Goal: Complete application form

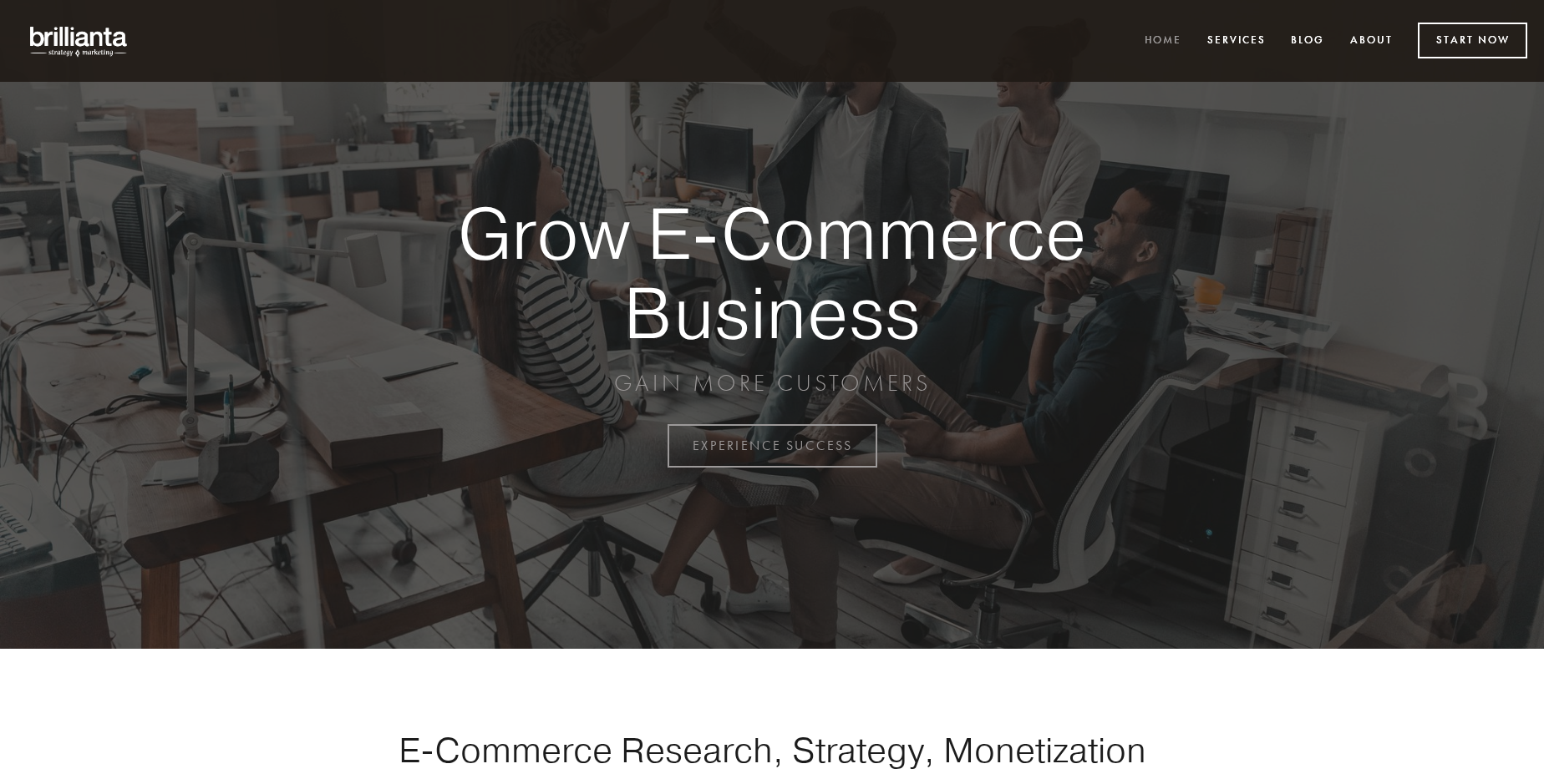
scroll to position [4377, 0]
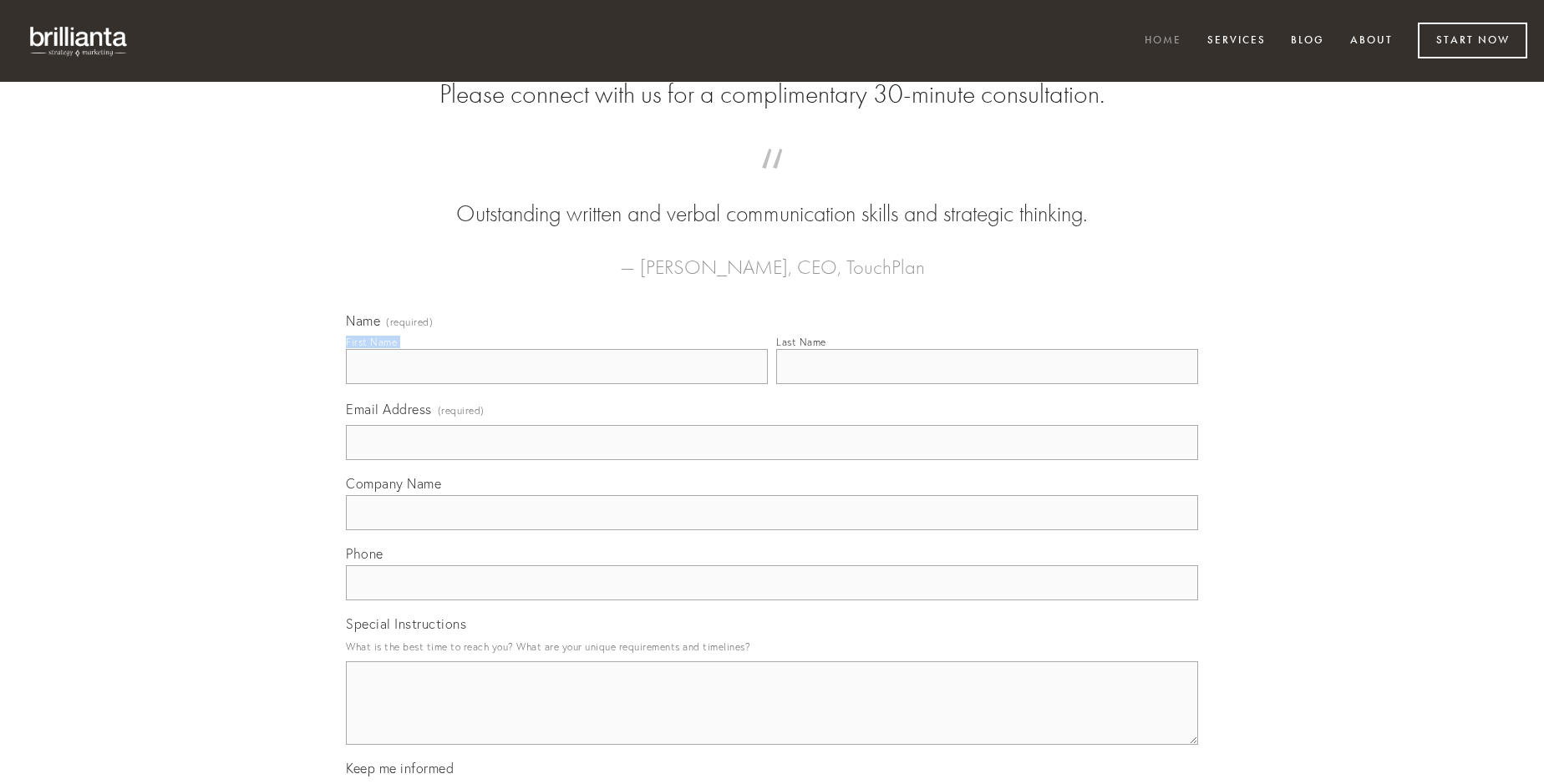
type input "[PERSON_NAME]"
click at [986, 384] on input "Last Name" at bounding box center [986, 366] width 421 height 35
type input "[PERSON_NAME]"
click at [772, 460] on input "Email Address (required)" at bounding box center [772, 442] width 852 height 35
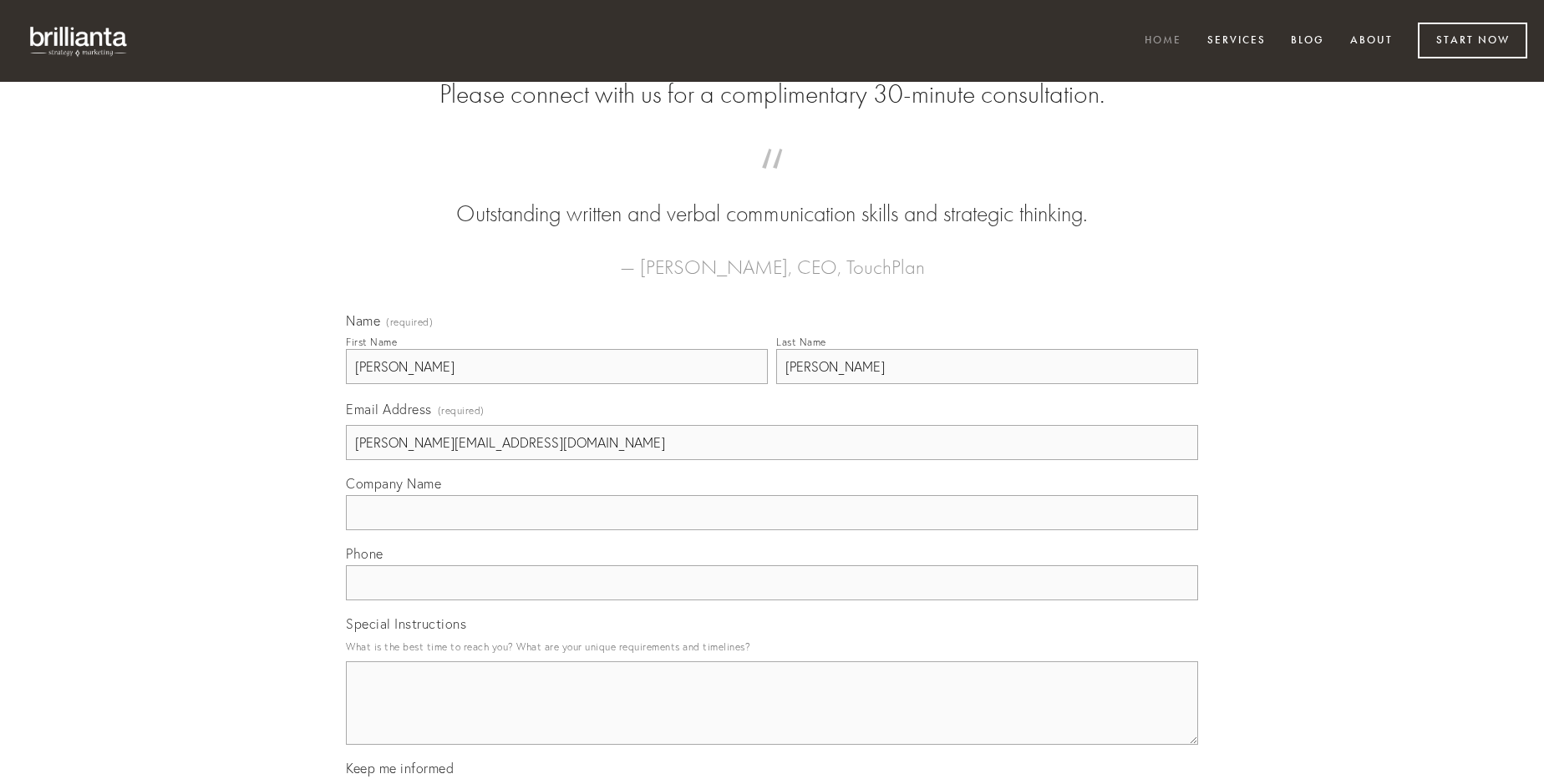
type input "[PERSON_NAME][EMAIL_ADDRESS][DOMAIN_NAME]"
click at [772, 531] on input "Company Name" at bounding box center [772, 512] width 852 height 35
type input "aqua"
click at [772, 600] on input "text" at bounding box center [772, 582] width 852 height 35
click at [772, 718] on textarea "Special Instructions" at bounding box center [772, 703] width 852 height 84
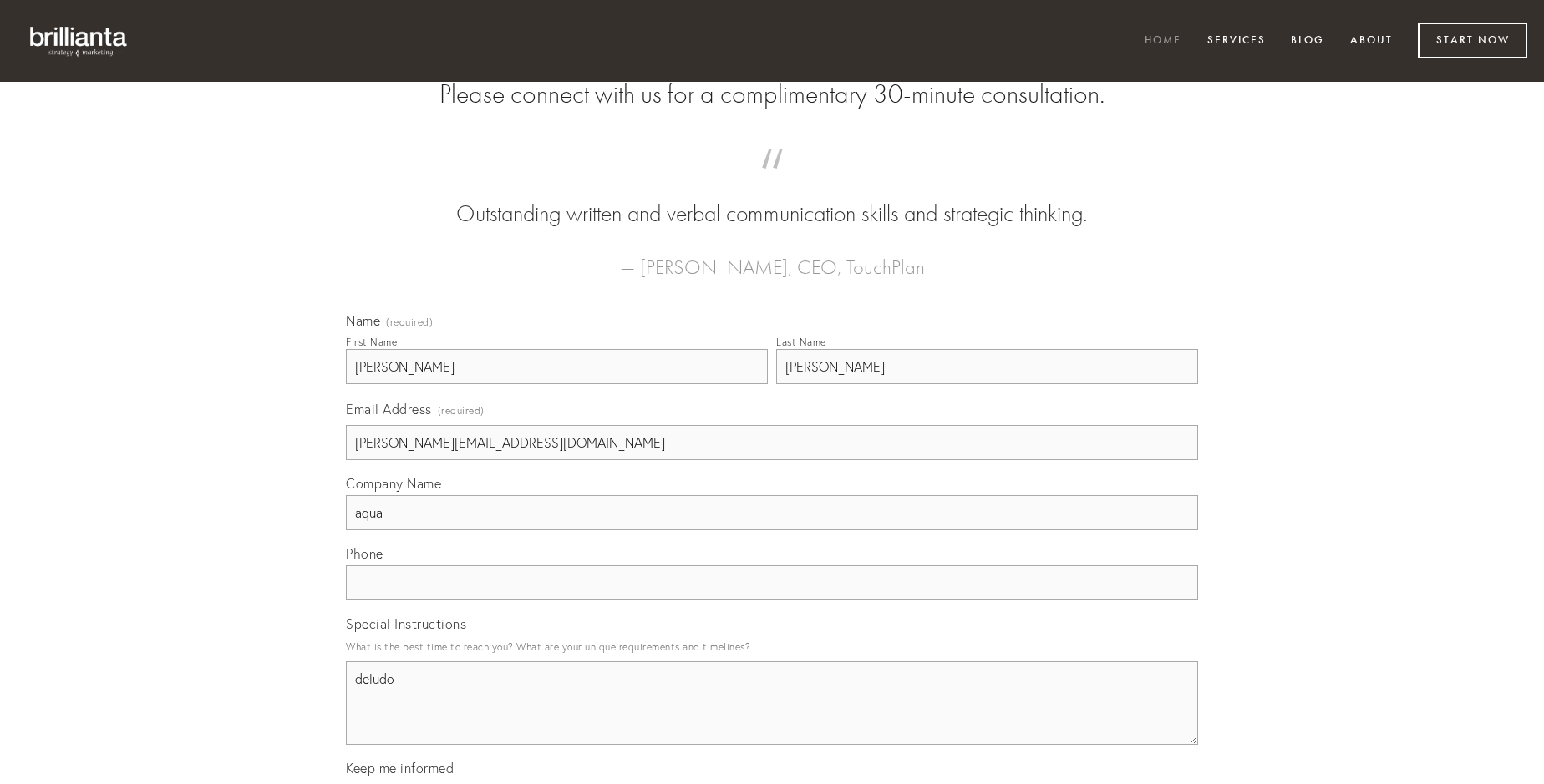
type textarea "deludo"
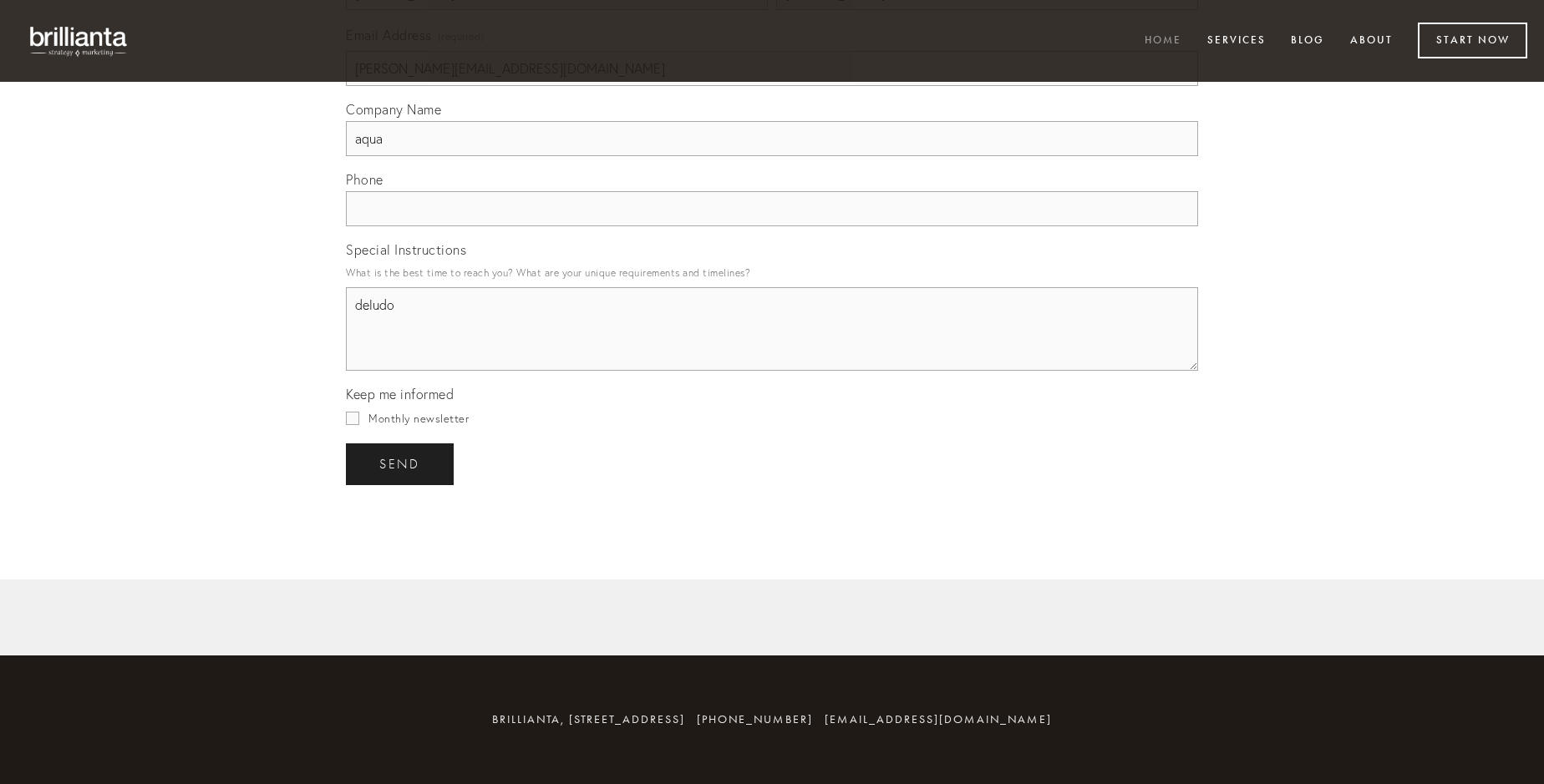
click at [401, 464] on span "send" at bounding box center [399, 465] width 41 height 15
